Goal: Task Accomplishment & Management: Complete application form

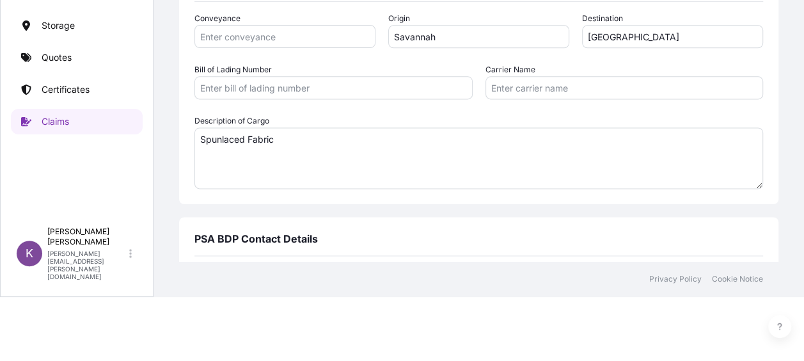
scroll to position [768, 0]
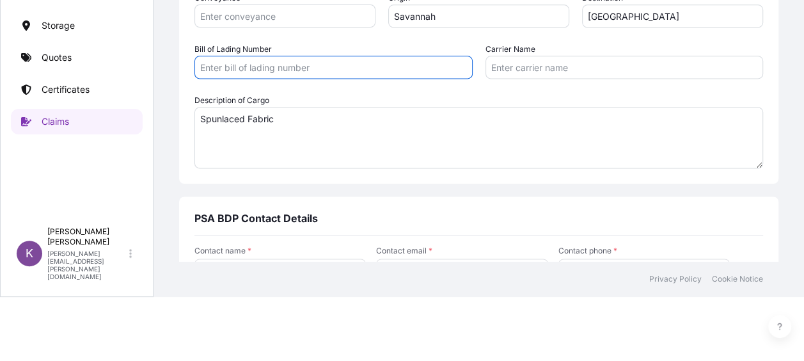
click at [308, 76] on input "Bill of Lading Number" at bounding box center [333, 67] width 278 height 23
paste input "PHL/PTK/D07158"
type input "PHL/PTK/D07158"
click at [522, 67] on input "Carrier Name" at bounding box center [625, 67] width 278 height 23
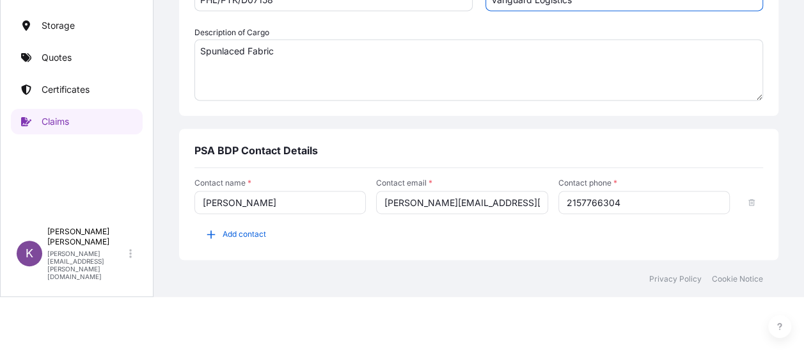
scroll to position [877, 0]
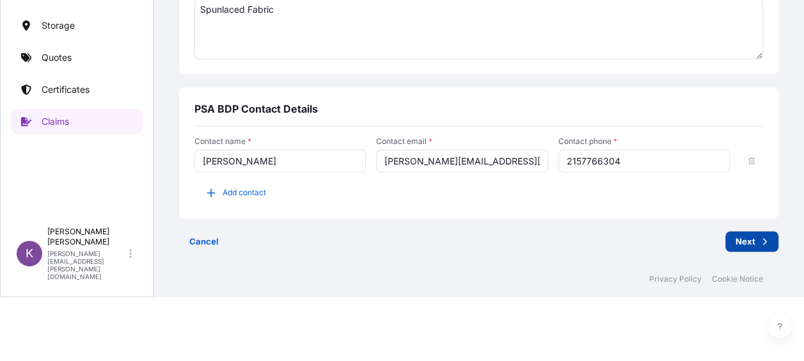
type input "Vanguard Logistics"
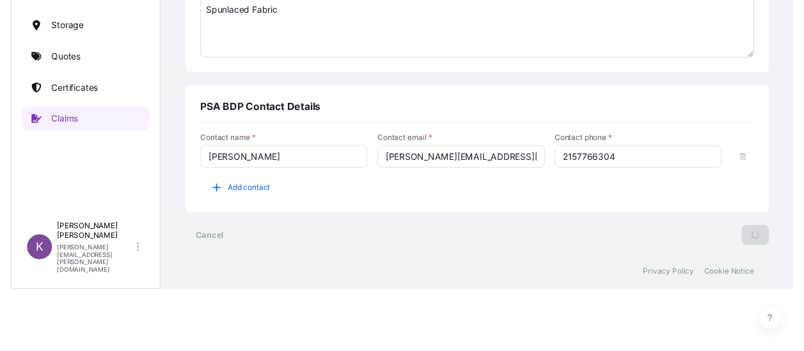
scroll to position [67, 0]
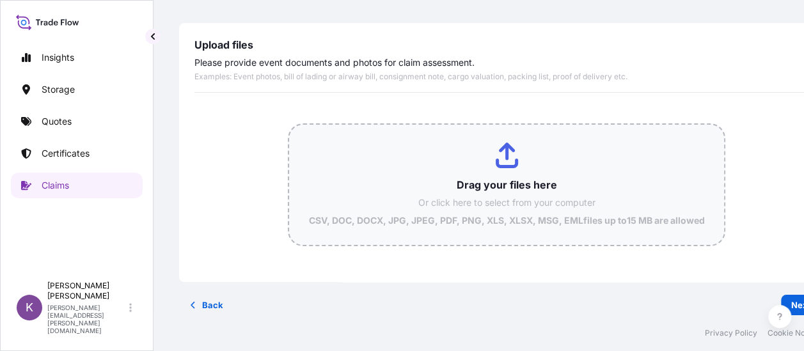
type input "C:\fakepath\Breakbulk Shipment 147534 (1).PDF"
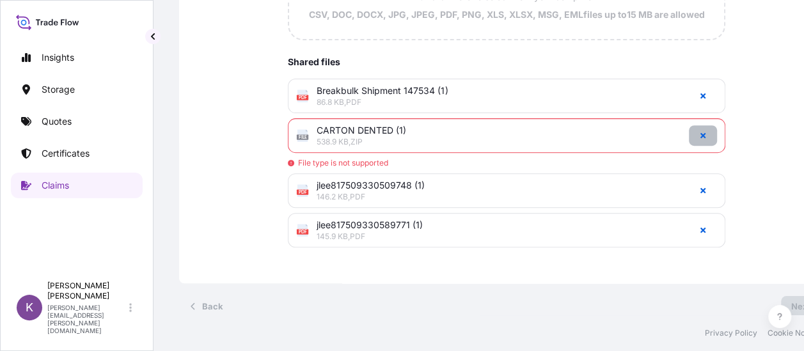
click at [700, 137] on icon "button" at bounding box center [702, 135] width 5 height 5
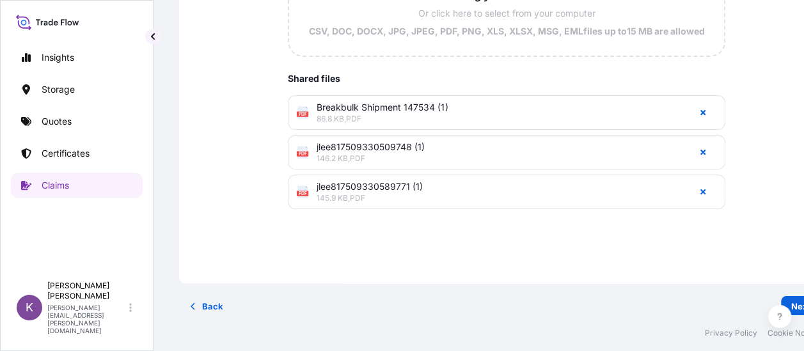
scroll to position [54, 0]
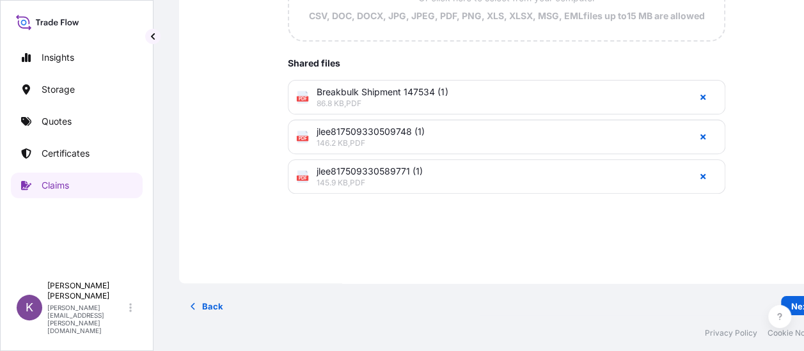
click at [793, 136] on div "Drag your files here Or click here to select from your computer CSV, DOC, DOCX,…" at bounding box center [506, 56] width 624 height 316
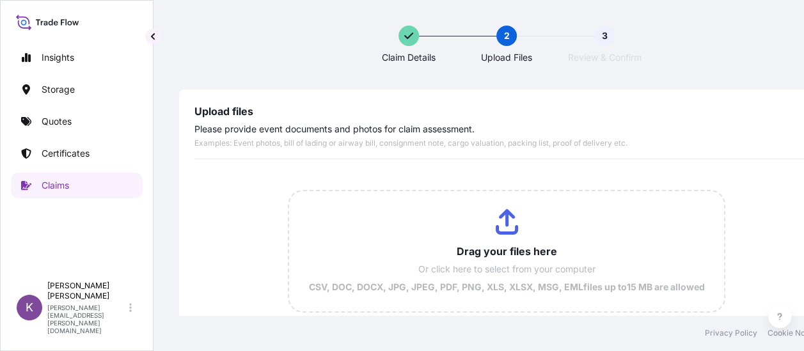
scroll to position [0, 0]
click at [521, 209] on input "Drag your files here Or click here to select from your computer CSV, DOC, DOCX,…" at bounding box center [506, 251] width 434 height 120
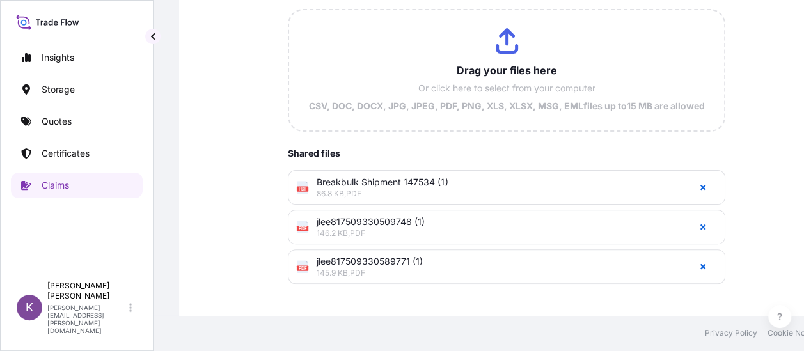
scroll to position [154, 0]
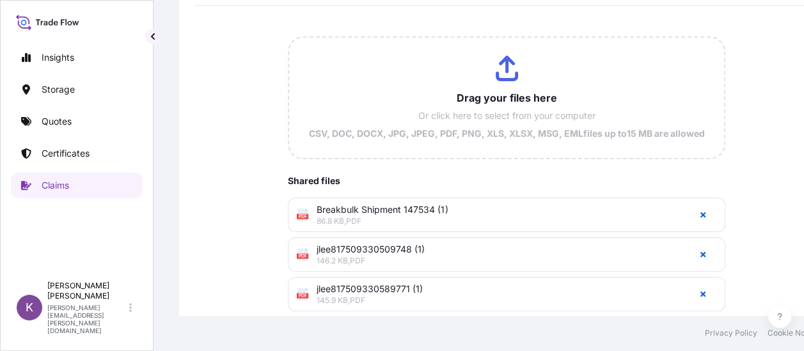
drag, startPoint x: 733, startPoint y: 32, endPoint x: 688, endPoint y: 41, distance: 45.7
click at [733, 32] on div "Drag your files here Or click here to select from your computer CSV, DOC, DOCX,…" at bounding box center [506, 174] width 624 height 316
click at [549, 90] on input "Drag your files here Or click here to select from your computer CSV, DOC, DOCX,…" at bounding box center [506, 98] width 434 height 120
type input "C:\fakepath\20250630_182944.jpg"
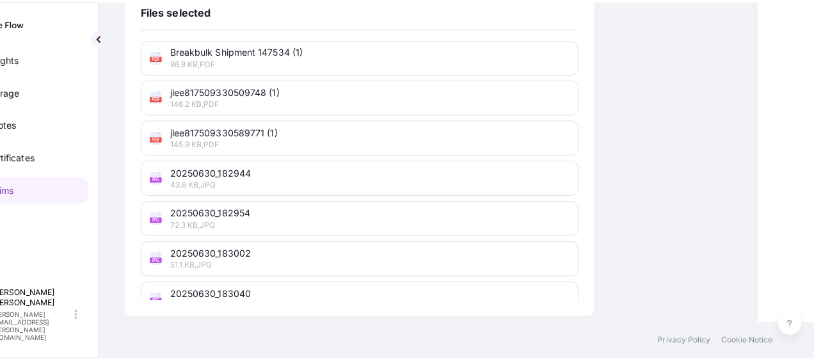
scroll to position [0, 56]
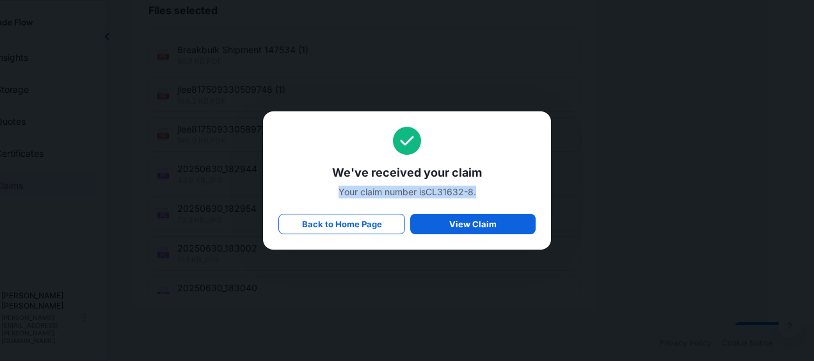
drag, startPoint x: 480, startPoint y: 191, endPoint x: 330, endPoint y: 192, distance: 150.3
click at [330, 192] on span "Your claim number is CL31632-8 ." at bounding box center [406, 192] width 257 height 13
drag, startPoint x: 330, startPoint y: 192, endPoint x: 347, endPoint y: 190, distance: 17.4
copy span "Your claim number is CL31632-8 ."
